Goal: Use online tool/utility: Utilize a website feature to perform a specific function

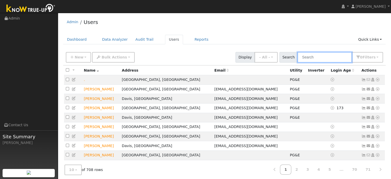
click at [315, 57] on input "text" at bounding box center [325, 57] width 55 height 11
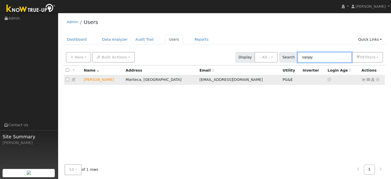
type input "sanjay"
click at [379, 81] on icon at bounding box center [378, 80] width 5 height 4
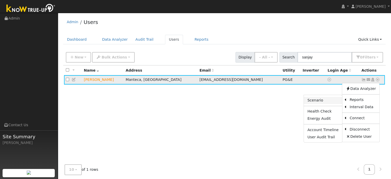
click at [320, 99] on link "Scenario" at bounding box center [323, 100] width 38 height 7
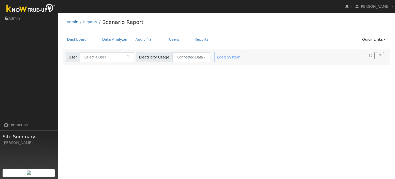
type input "[PERSON_NAME]"
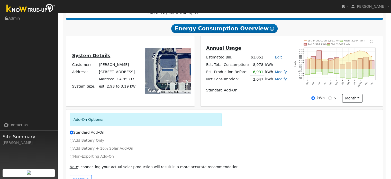
scroll to position [99, 0]
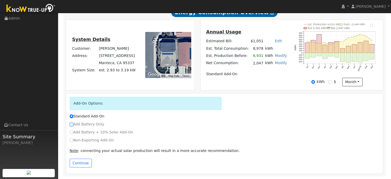
click at [72, 125] on input "Add Battery Only" at bounding box center [72, 124] width 4 height 4
radio input "true"
radio input "false"
click at [86, 162] on button "Continue" at bounding box center [81, 163] width 22 height 9
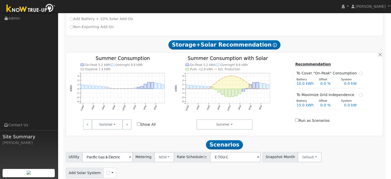
scroll to position [222, 0]
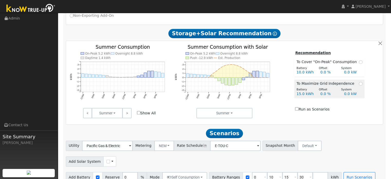
click at [309, 83] on span "To Maximize Grid Independence" at bounding box center [327, 83] width 60 height 5
radio input "true"
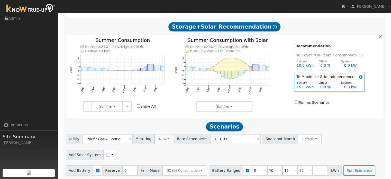
scroll to position [233, 0]
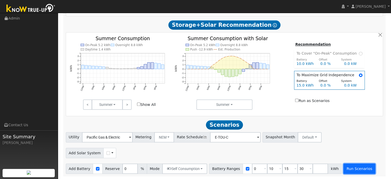
click at [344, 172] on button "Run Scenarios" at bounding box center [360, 168] width 32 height 10
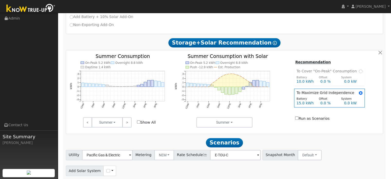
scroll to position [131, 0]
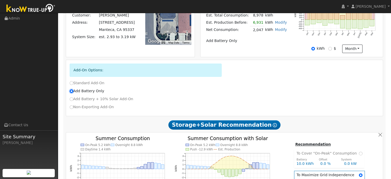
click at [71, 93] on input "Add Battery Only" at bounding box center [72, 91] width 4 height 4
click at [72, 108] on input "Non-Exporting Add-On" at bounding box center [72, 107] width 4 height 4
radio input "true"
radio input "false"
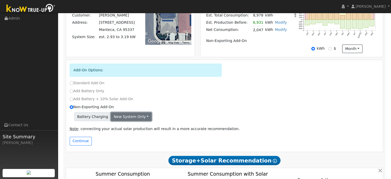
click at [138, 121] on button "New system only" at bounding box center [131, 116] width 41 height 9
click at [163, 108] on div "Non-Exporting Add-On" at bounding box center [224, 106] width 315 height 5
click at [83, 145] on button "Continue" at bounding box center [81, 141] width 22 height 9
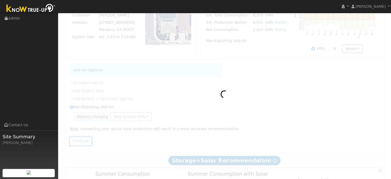
radio input "false"
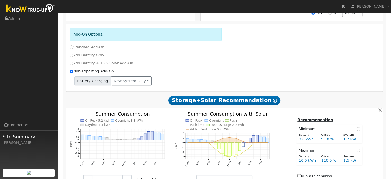
scroll to position [244, 0]
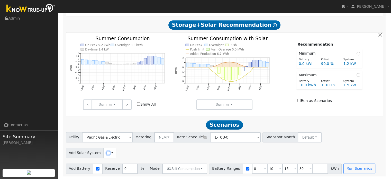
click at [107, 153] on input "checkbox" at bounding box center [109, 153] width 4 height 4
checkbox input "true"
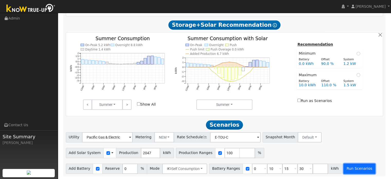
click at [344, 170] on button "Run Scenarios" at bounding box center [360, 168] width 32 height 10
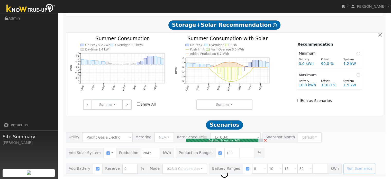
type input "1.4"
type input "$5,033"
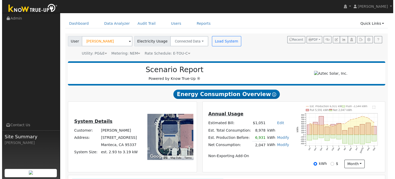
scroll to position [0, 0]
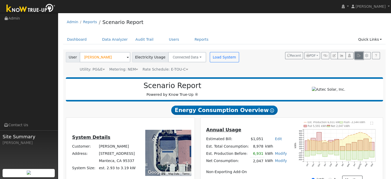
click at [359, 56] on icon "button" at bounding box center [359, 55] width 4 height 3
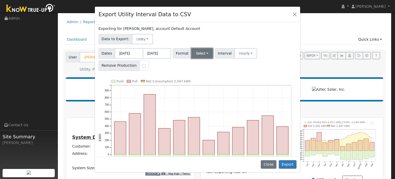
click at [196, 55] on button "Select" at bounding box center [202, 53] width 22 height 10
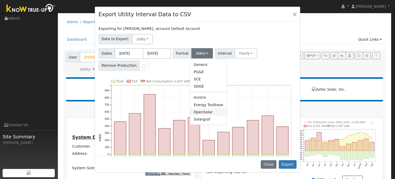
click at [195, 112] on link "OpenSolar" at bounding box center [208, 111] width 37 height 7
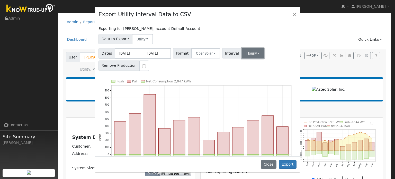
click at [248, 56] on button "Hourly" at bounding box center [253, 53] width 23 height 10
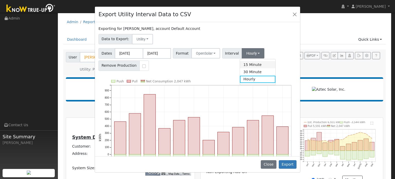
click at [249, 63] on link "15 Minute" at bounding box center [258, 64] width 36 height 7
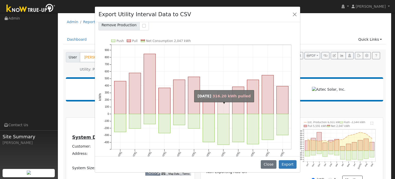
scroll to position [48, 0]
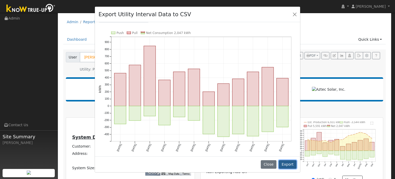
click at [285, 163] on button "Export" at bounding box center [288, 164] width 18 height 9
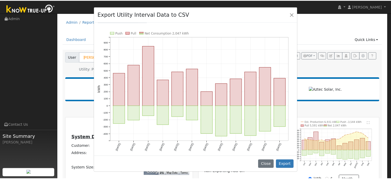
scroll to position [0, 0]
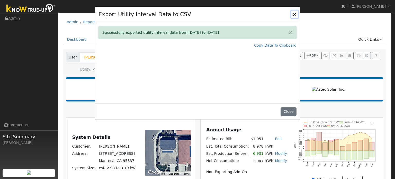
click at [293, 13] on button "Close" at bounding box center [294, 14] width 7 height 7
